Goal: Task Accomplishment & Management: Manage account settings

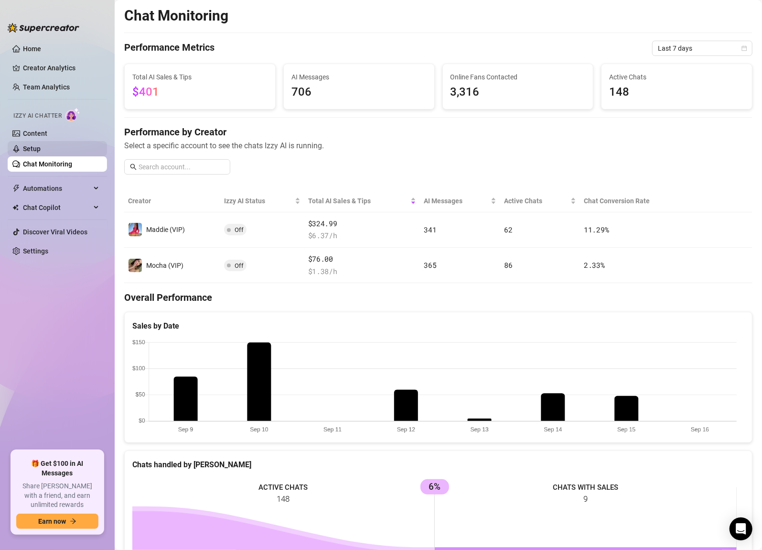
click at [41, 145] on link "Setup" at bounding box center [32, 149] width 18 height 8
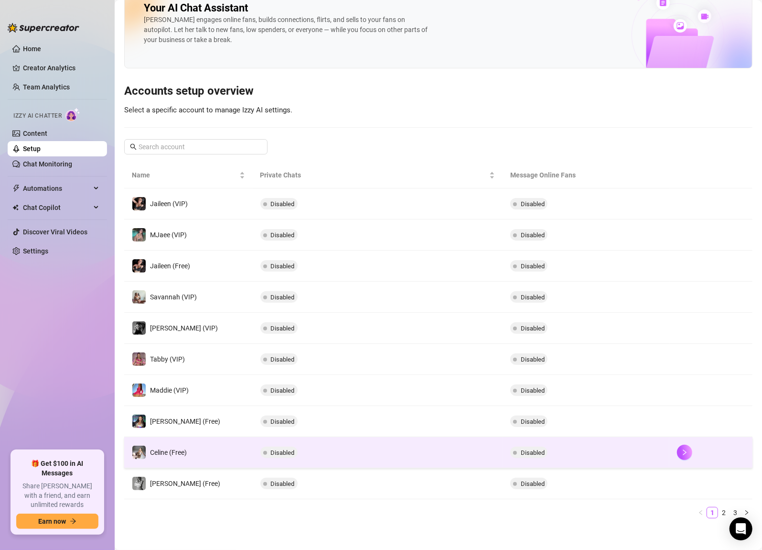
scroll to position [23, 0]
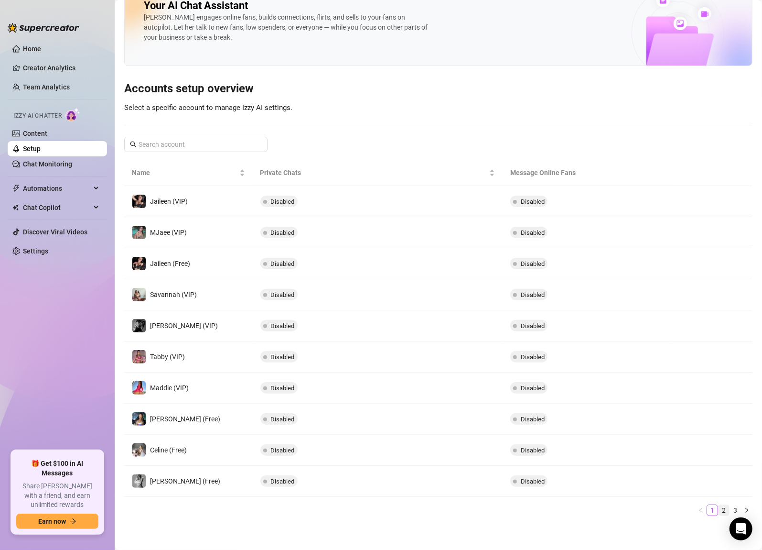
click at [719, 509] on link "2" at bounding box center [724, 510] width 11 height 11
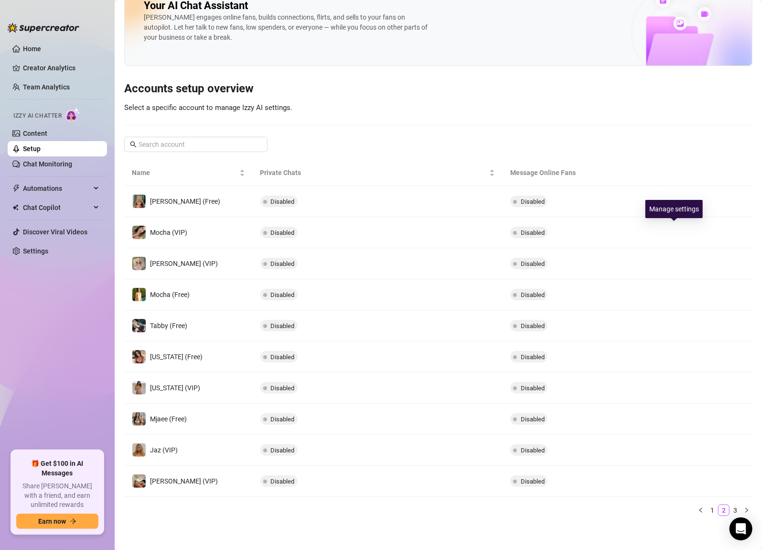
drag, startPoint x: 672, startPoint y: 235, endPoint x: 622, endPoint y: 270, distance: 61.0
click at [677, 235] on button "button" at bounding box center [684, 232] width 15 height 15
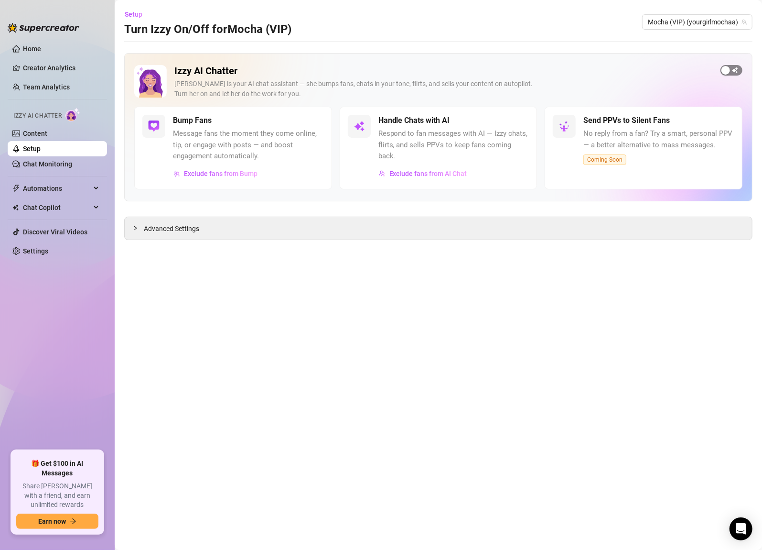
click at [734, 67] on span "button" at bounding box center [732, 70] width 22 height 11
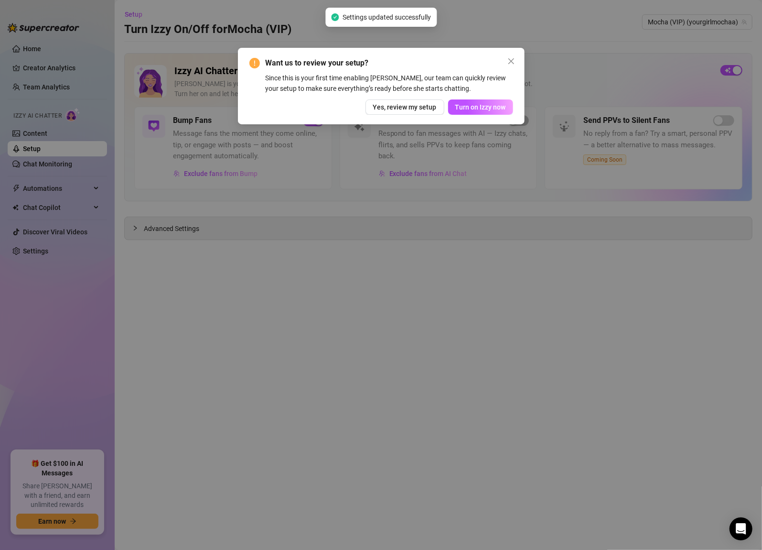
click at [483, 106] on span "Turn on Izzy now" at bounding box center [481, 107] width 51 height 8
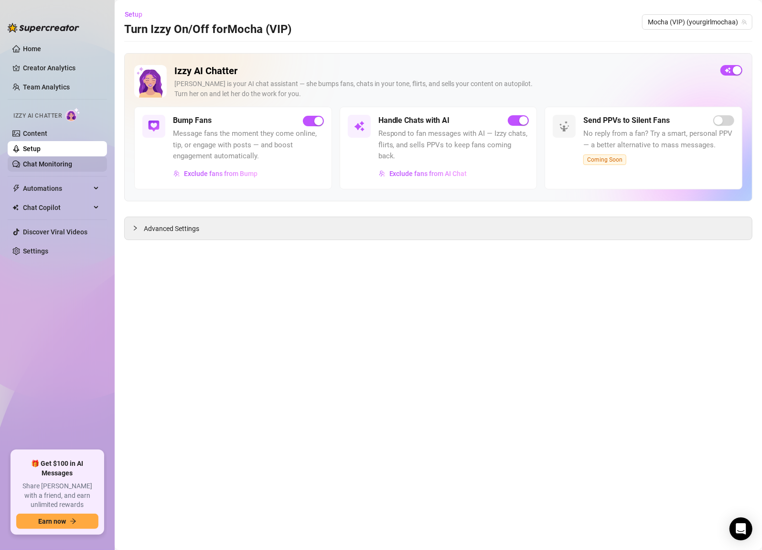
click at [50, 162] on link "Chat Monitoring" at bounding box center [47, 164] width 49 height 8
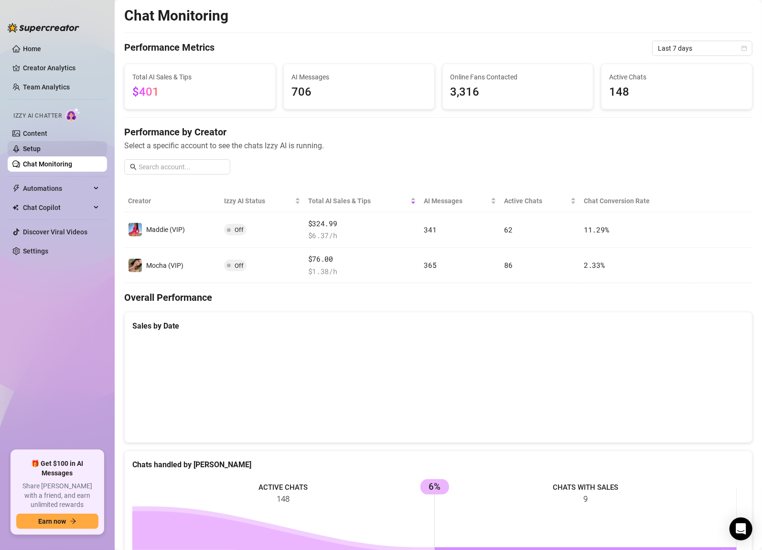
click at [32, 148] on link "Setup" at bounding box center [32, 149] width 18 height 8
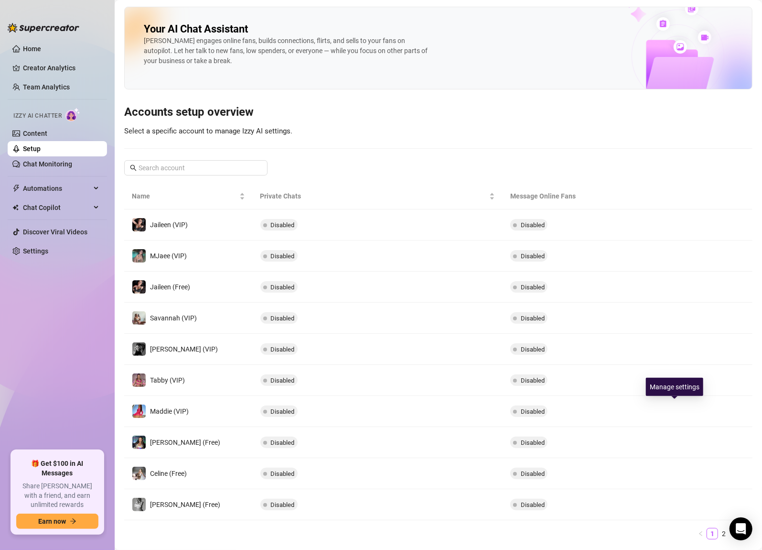
drag, startPoint x: 681, startPoint y: 410, endPoint x: 688, endPoint y: 417, distance: 10.1
click at [682, 412] on div at bounding box center [711, 410] width 68 height 15
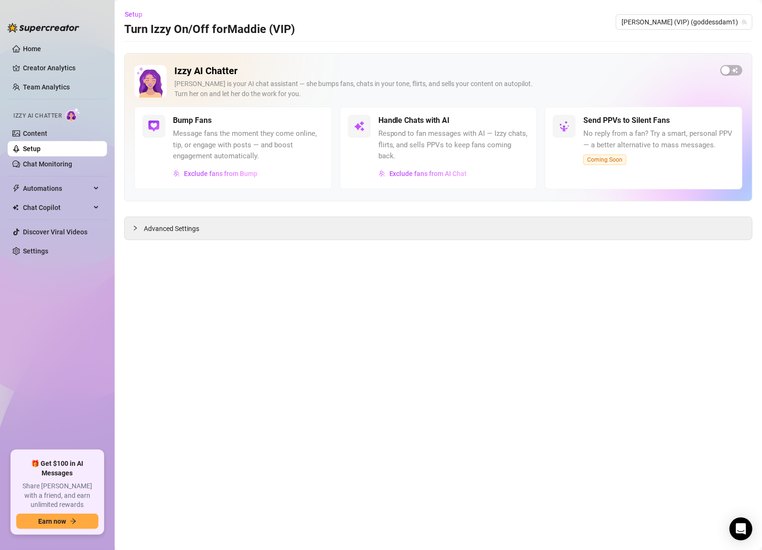
drag, startPoint x: 737, startPoint y: 69, endPoint x: 732, endPoint y: 82, distance: 13.8
click at [736, 69] on span "button" at bounding box center [732, 70] width 22 height 11
click at [556, 312] on main "Setup Turn Izzy On/Off for [PERSON_NAME] (VIP) [PERSON_NAME] (VIP) (goddessdam1…" at bounding box center [439, 275] width 648 height 550
click at [25, 148] on link "Setup" at bounding box center [32, 149] width 18 height 8
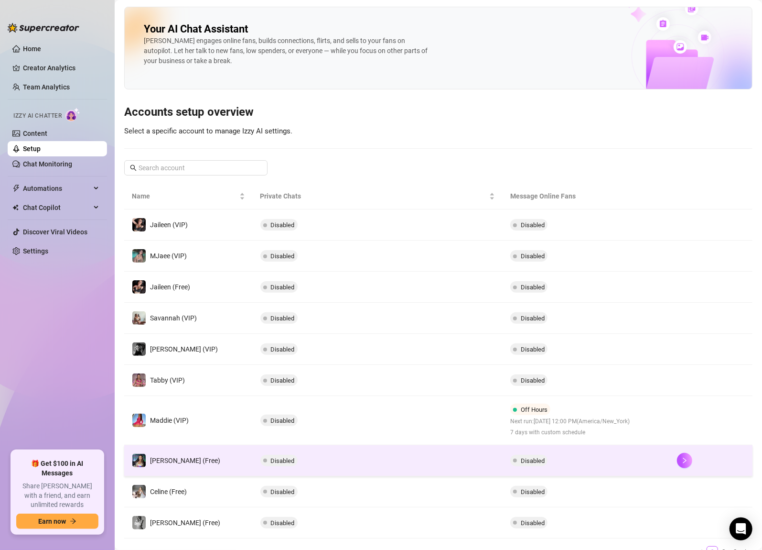
scroll to position [41, 0]
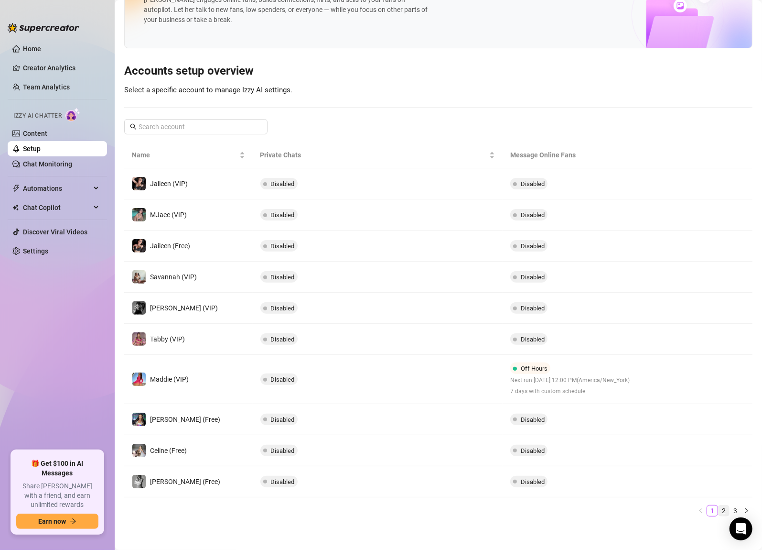
click at [719, 511] on link "2" at bounding box center [724, 510] width 11 height 11
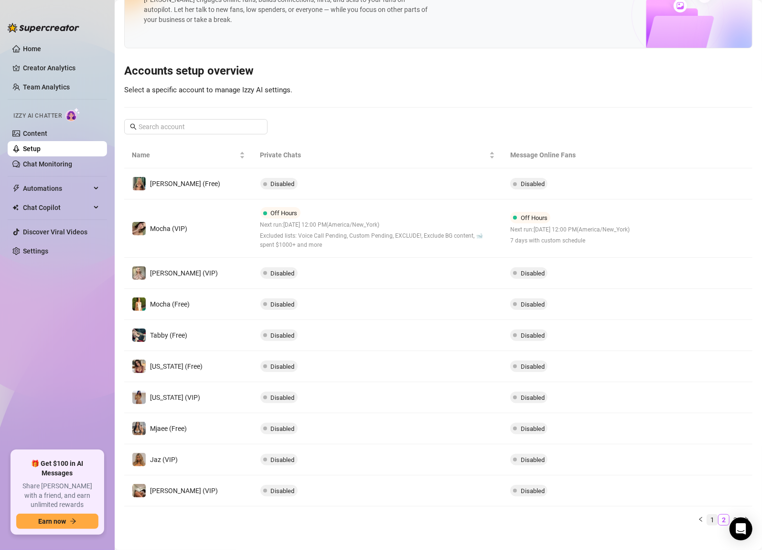
click at [708, 514] on link "1" at bounding box center [712, 519] width 11 height 11
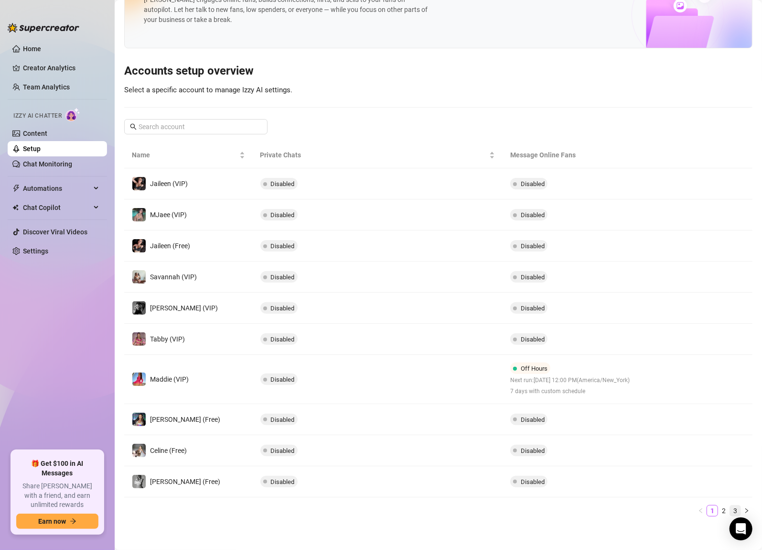
click at [730, 506] on link "3" at bounding box center [735, 510] width 11 height 11
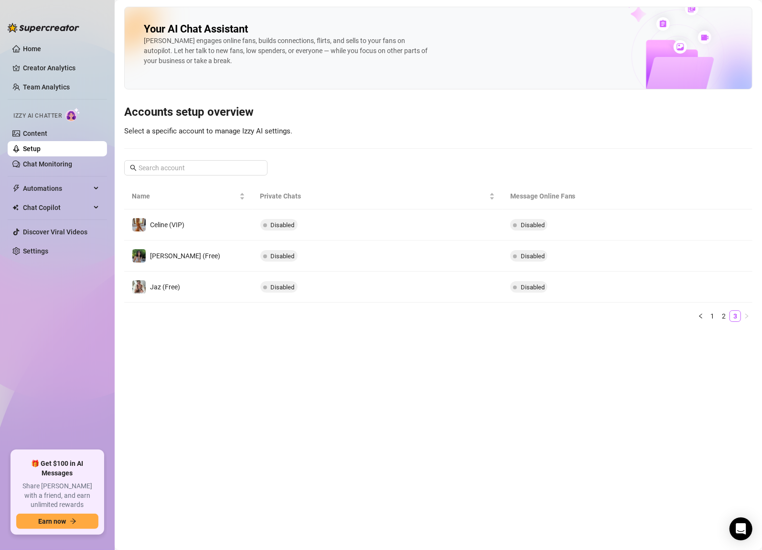
scroll to position [0, 0]
click at [724, 316] on link "2" at bounding box center [724, 316] width 11 height 11
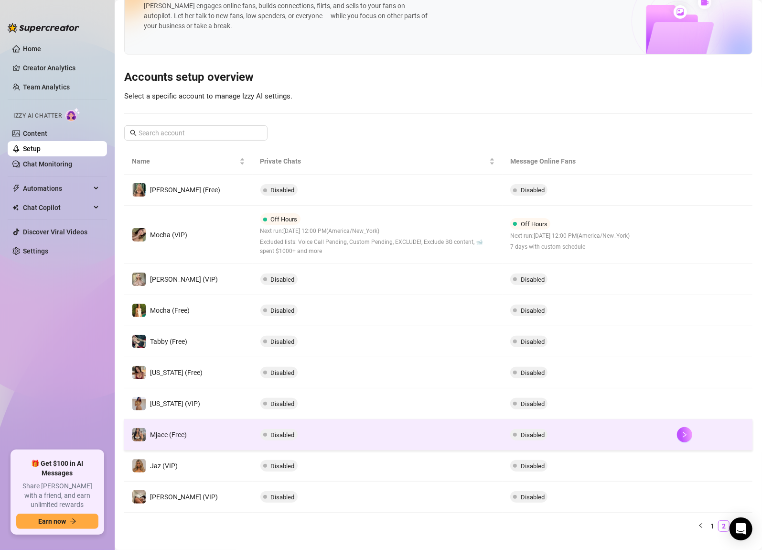
scroll to position [50, 0]
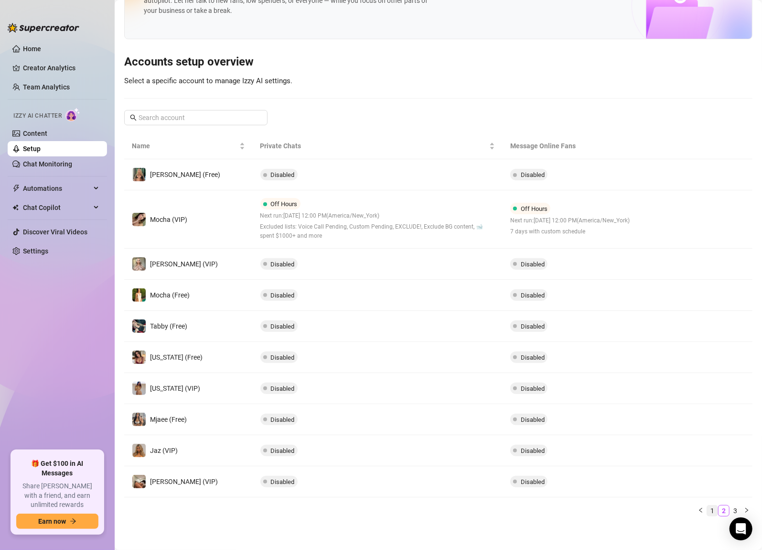
click at [707, 508] on link "1" at bounding box center [712, 510] width 11 height 11
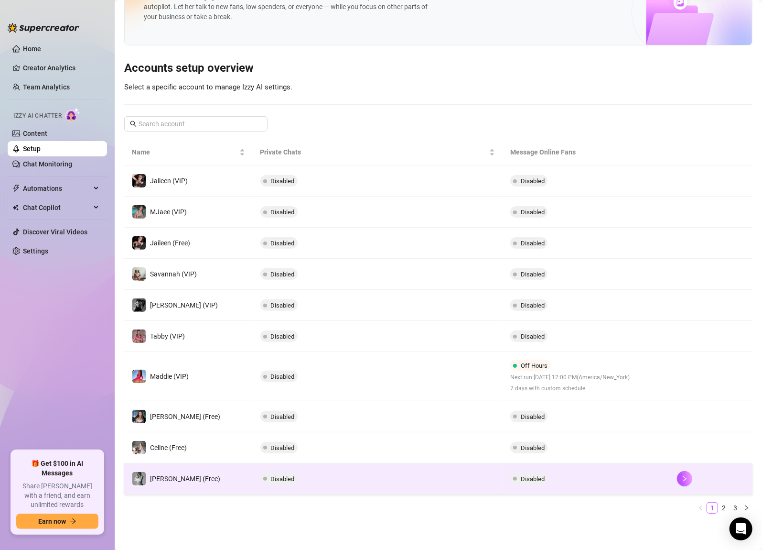
scroll to position [41, 0]
